Goal: Task Accomplishment & Management: Manage account settings

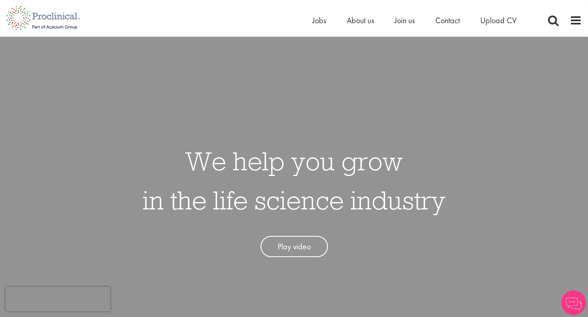
click at [355, 29] on div "Home Jobs About us Join us Contact Upload CV" at bounding box center [424, 22] width 224 height 16
click at [354, 24] on span "About us" at bounding box center [359, 20] width 27 height 11
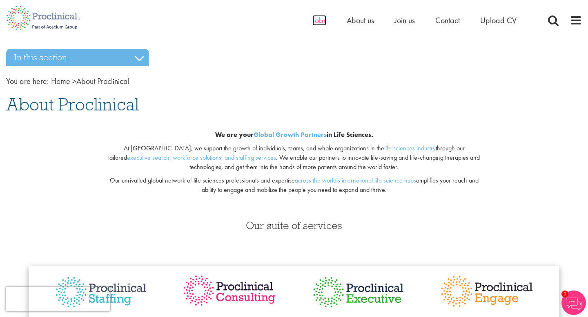
click at [314, 24] on span "Jobs" at bounding box center [319, 20] width 14 height 11
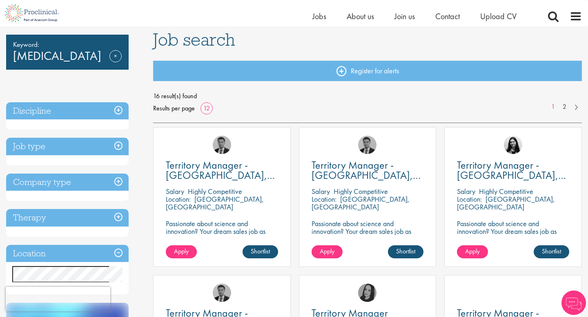
scroll to position [63, 0]
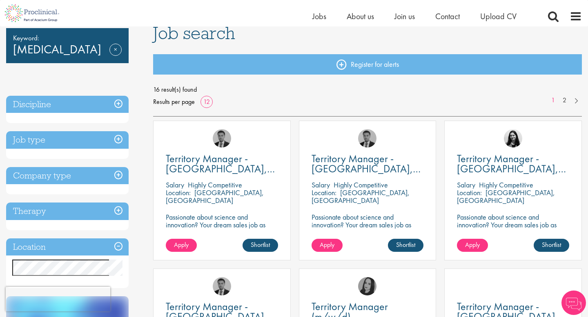
click at [116, 248] on h3 "Location" at bounding box center [67, 248] width 122 height 18
click at [28, 245] on h3 "Location" at bounding box center [67, 248] width 122 height 18
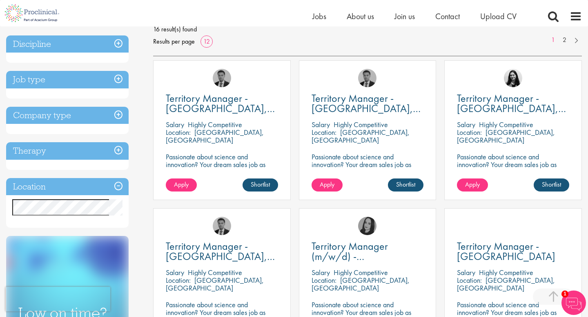
scroll to position [124, 0]
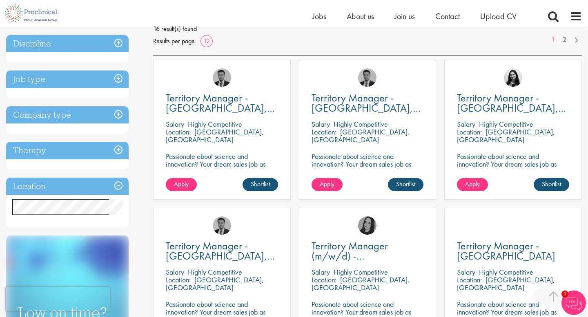
click at [118, 187] on h3 "Location" at bounding box center [67, 187] width 122 height 18
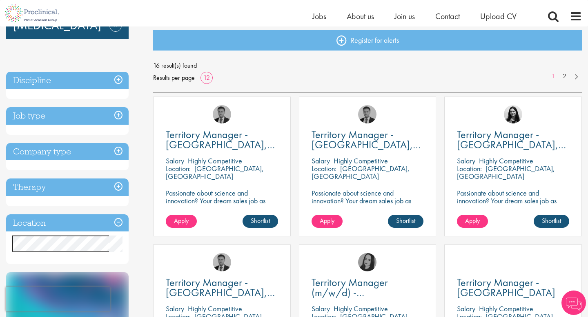
scroll to position [111, 0]
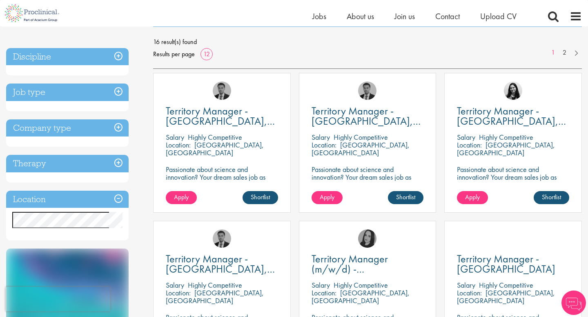
click at [70, 228] on div "Location Specified location Miles" at bounding box center [67, 216] width 122 height 50
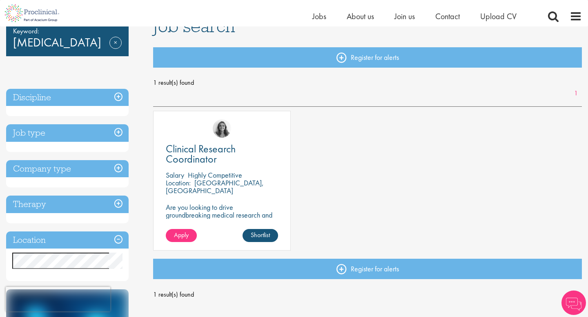
scroll to position [76, 0]
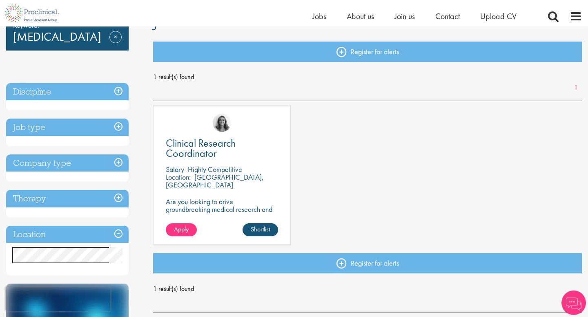
click at [219, 194] on div "Clinical Research Coordinator Salary Highly Competitive Location: Wichita, USA …" at bounding box center [222, 175] width 138 height 140
click at [195, 148] on span "Clinical Research Coordinator" at bounding box center [201, 148] width 70 height 24
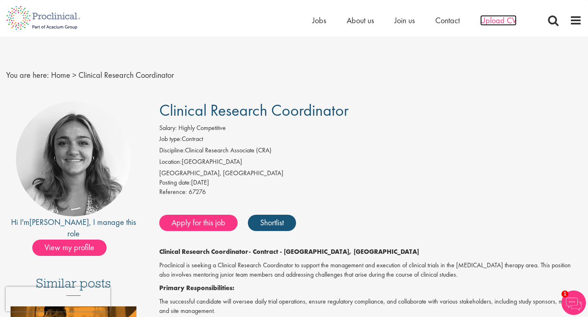
click at [502, 20] on span "Upload CV" at bounding box center [498, 20] width 36 height 11
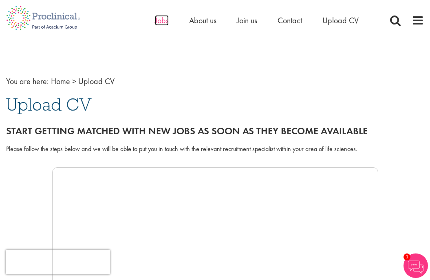
click at [161, 23] on span "Jobs" at bounding box center [162, 20] width 14 height 11
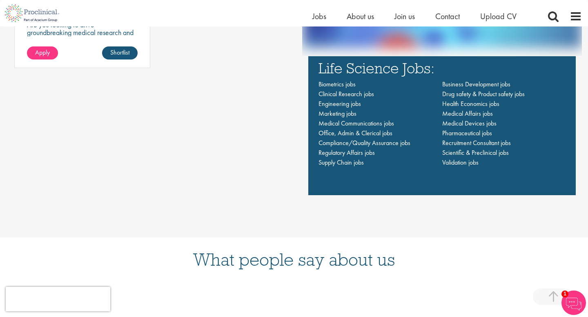
scroll to position [631, 0]
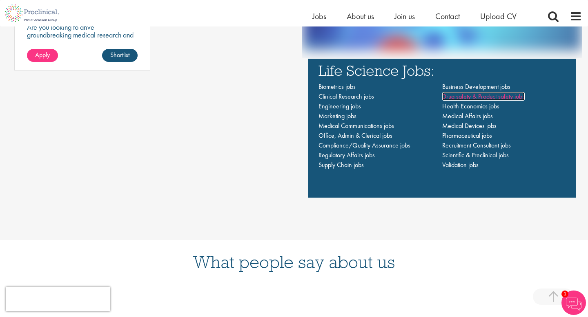
click at [430, 95] on span "Drug safety & Product safety jobs" at bounding box center [483, 96] width 82 height 9
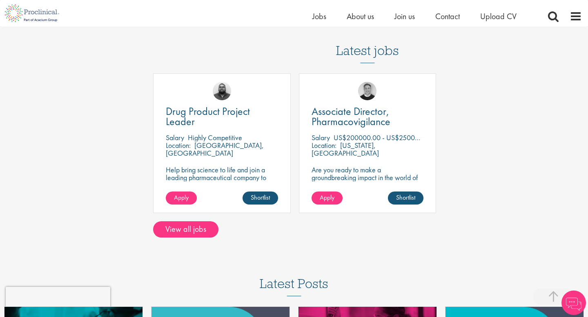
scroll to position [327, 0]
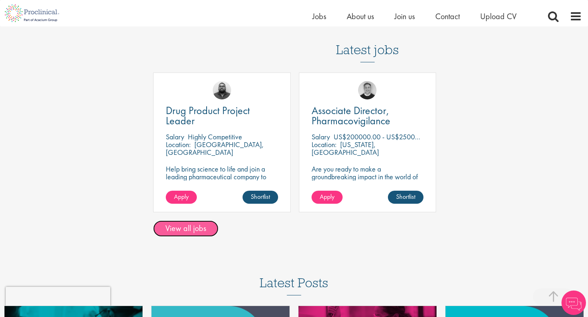
click at [191, 233] on link "View all jobs" at bounding box center [185, 229] width 65 height 16
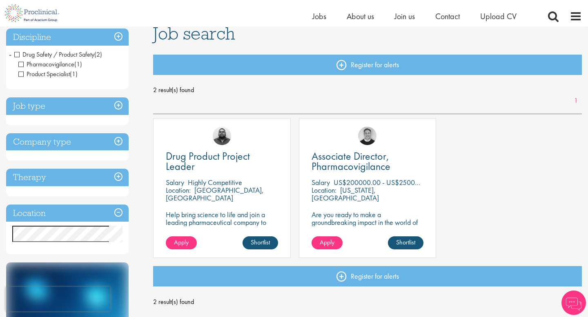
scroll to position [60, 0]
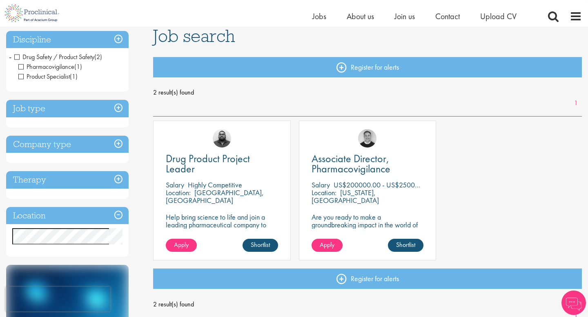
click at [118, 179] on h3 "Therapy" at bounding box center [67, 180] width 122 height 18
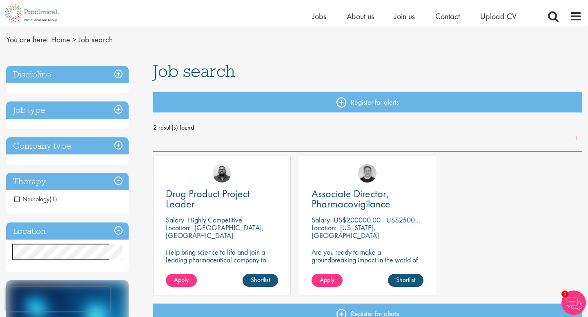
scroll to position [0, 0]
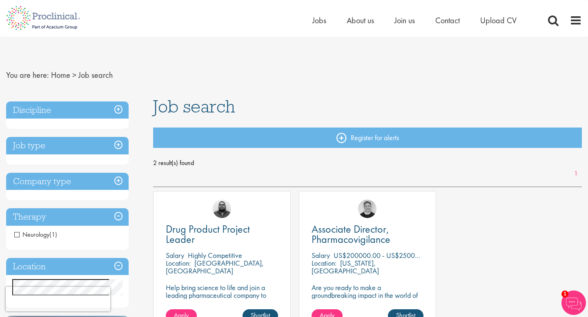
click at [120, 106] on h3 "Discipline" at bounding box center [67, 111] width 122 height 18
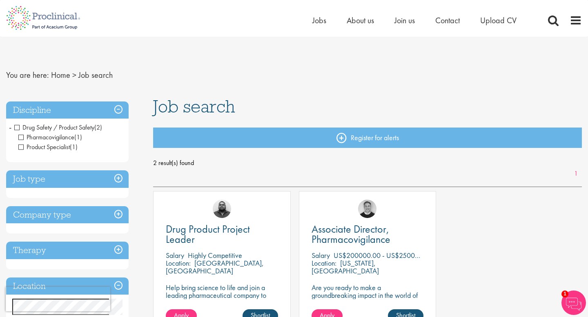
click at [16, 126] on span "Drug Safety / Product Safety" at bounding box center [54, 127] width 80 height 9
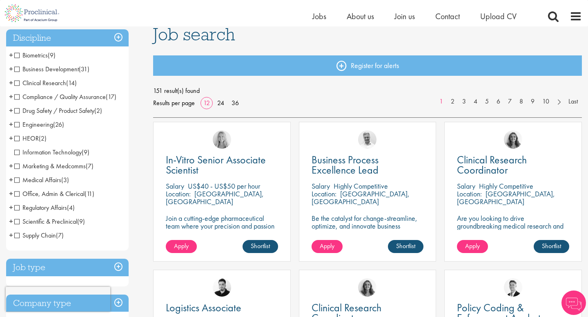
scroll to position [64, 0]
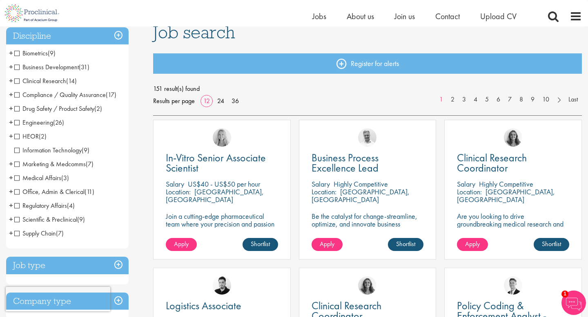
click at [12, 95] on span "+" at bounding box center [11, 95] width 4 height 12
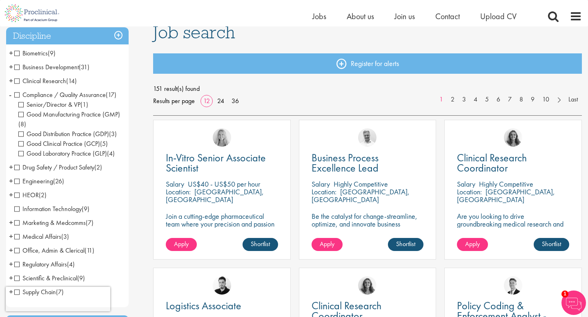
click at [9, 83] on span "+" at bounding box center [11, 81] width 4 height 12
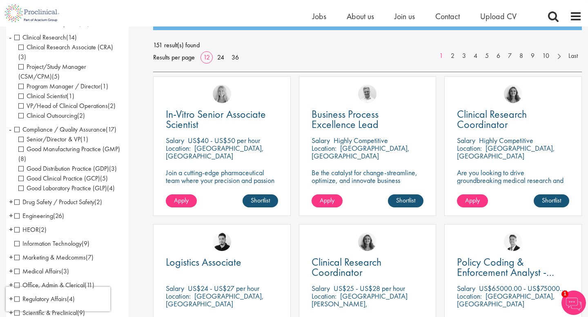
scroll to position [113, 0]
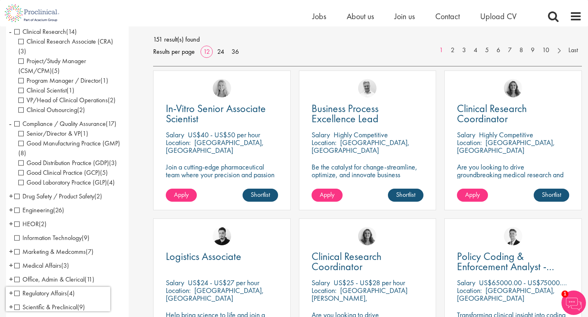
click at [11, 218] on span "+" at bounding box center [11, 224] width 4 height 12
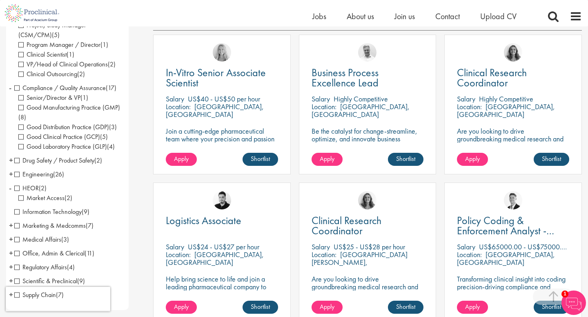
scroll to position [150, 0]
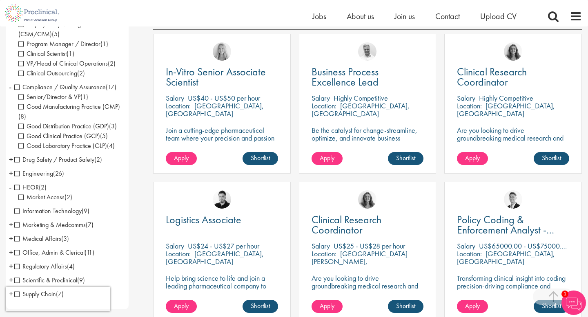
click at [14, 232] on li "Medical Affairs (3) - + Medical Liaison (2) Medical Information (1)" at bounding box center [67, 239] width 122 height 14
click at [11, 233] on span "+" at bounding box center [11, 239] width 4 height 12
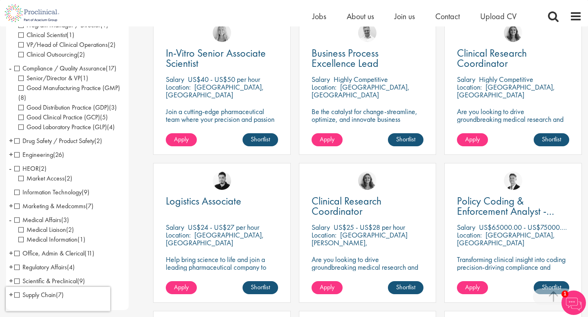
scroll to position [171, 0]
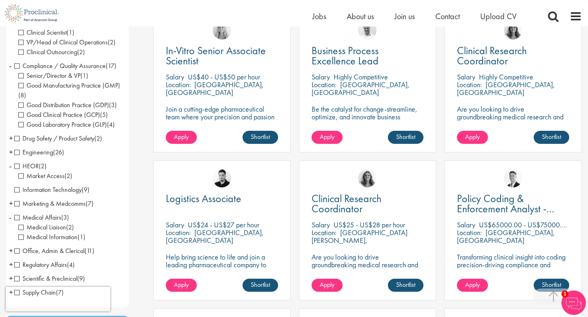
click at [10, 259] on span "+" at bounding box center [11, 265] width 4 height 12
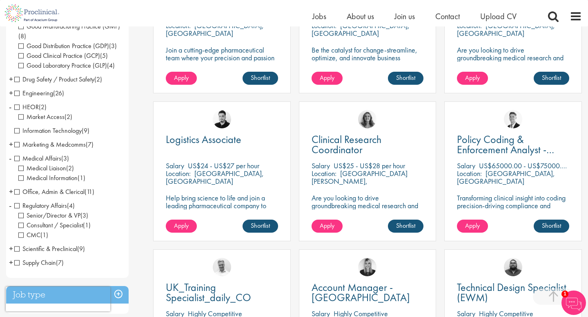
scroll to position [233, 0]
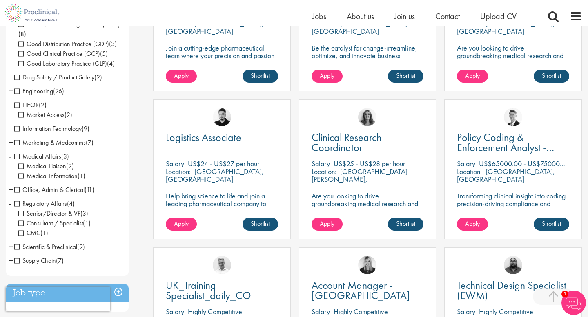
click at [11, 241] on span "+" at bounding box center [11, 247] width 4 height 12
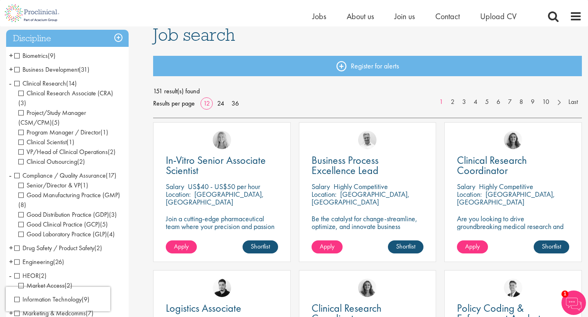
scroll to position [58, 0]
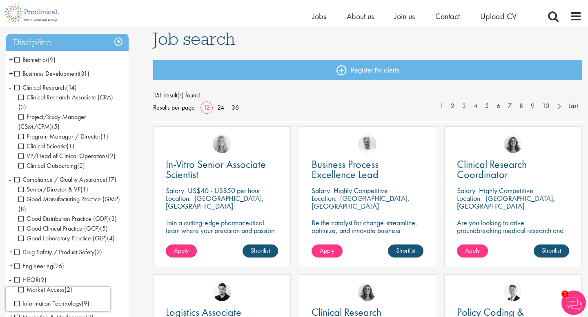
click at [12, 74] on span "+" at bounding box center [11, 73] width 4 height 12
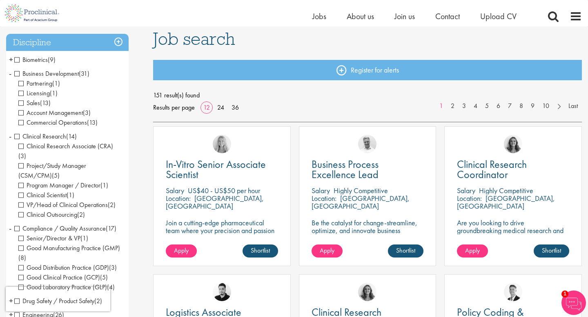
click at [11, 61] on span "+" at bounding box center [11, 59] width 4 height 12
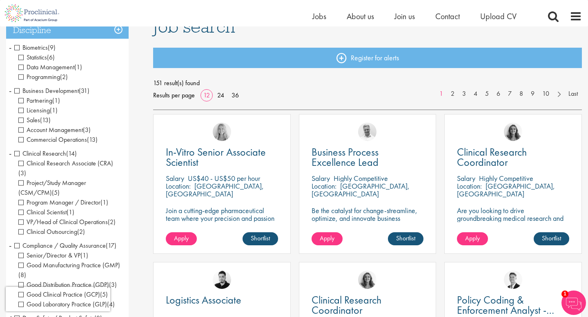
scroll to position [73, 0]
